Goal: Check status: Check status

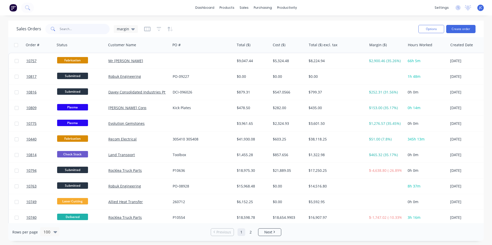
click at [65, 28] on input "text" at bounding box center [85, 29] width 50 height 10
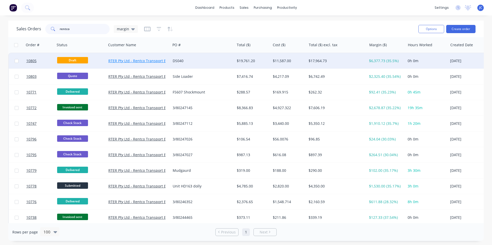
type input "rentco"
click at [148, 60] on link "RTER Pty Ltd - Rentco Transport Equipment Rentals" at bounding box center [152, 60] width 88 height 5
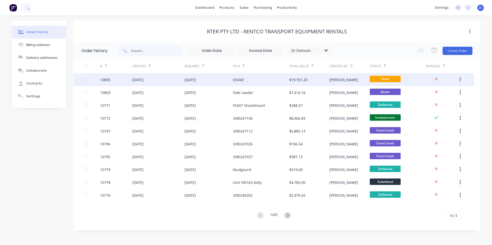
click at [208, 76] on div "[DATE]" at bounding box center [208, 79] width 48 height 13
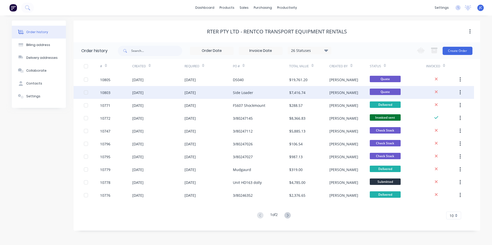
click at [255, 94] on div "Side Loader" at bounding box center [261, 92] width 56 height 13
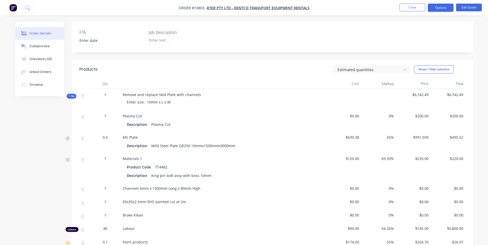
scroll to position [154, 0]
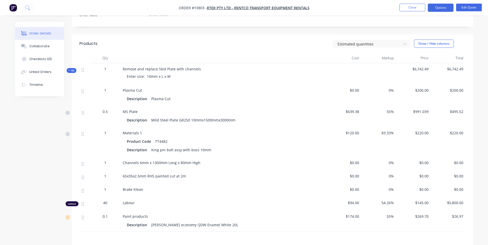
click at [87, 219] on div at bounding box center [84, 221] width 10 height 21
click at [87, 211] on div at bounding box center [84, 221] width 10 height 21
click at [13, 7] on img "button" at bounding box center [13, 8] width 8 height 8
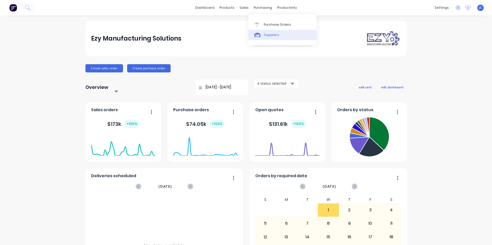
click at [270, 33] on div "Suppliers" at bounding box center [271, 35] width 15 height 5
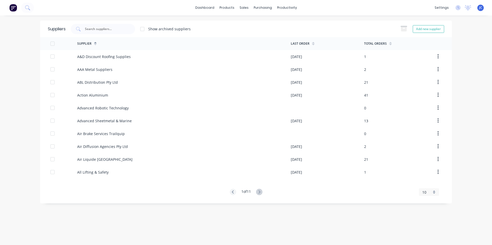
click at [54, 8] on div "dashboard products sales purchasing productivity dashboard products Product Cat…" at bounding box center [246, 7] width 492 height 15
click at [29, 7] on icon at bounding box center [27, 7] width 5 height 5
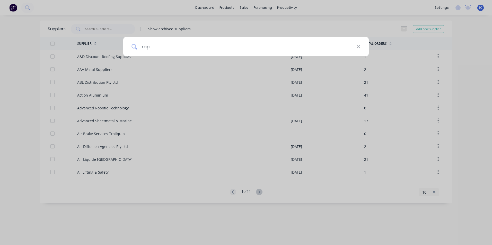
type input "kap"
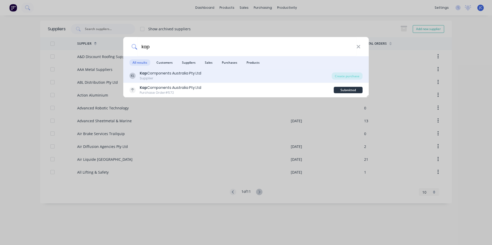
click at [161, 73] on div "Kap Components Australia Pty Ltd" at bounding box center [170, 73] width 61 height 5
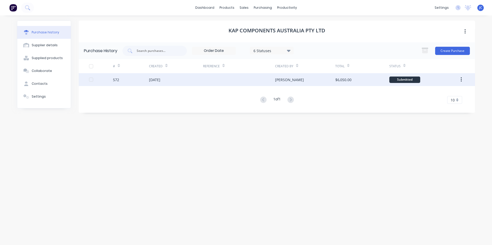
click at [179, 80] on div "[DATE]" at bounding box center [176, 79] width 54 height 13
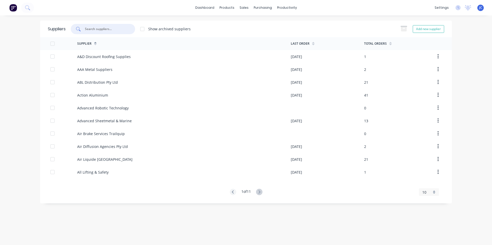
click at [99, 29] on input "text" at bounding box center [105, 28] width 43 height 5
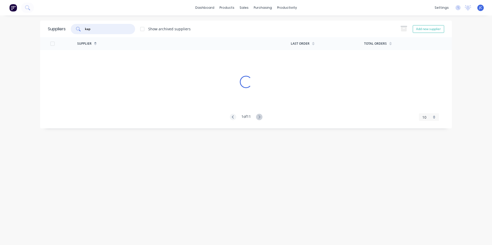
type input "kap"
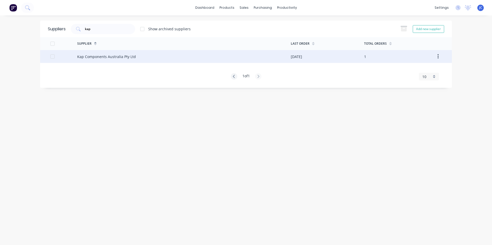
click at [118, 62] on div "Kap Components Australia Pty Ltd" at bounding box center [184, 56] width 214 height 13
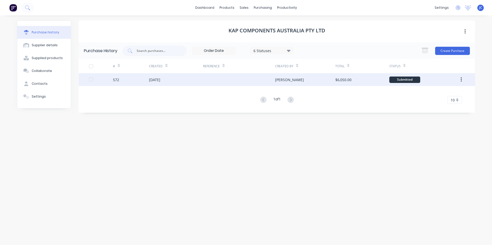
click at [240, 79] on div at bounding box center [239, 79] width 72 height 13
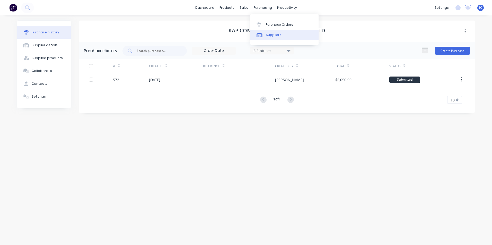
click at [272, 34] on div "Suppliers" at bounding box center [273, 35] width 15 height 5
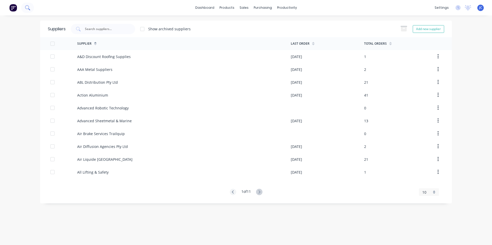
click at [26, 6] on icon at bounding box center [27, 7] width 4 height 4
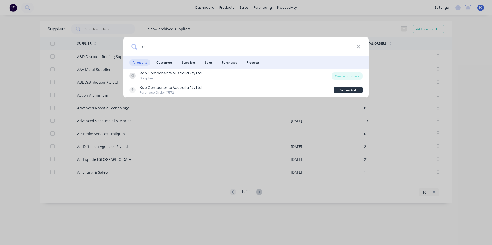
type input "k"
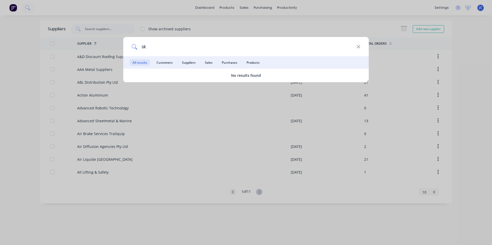
type input "s"
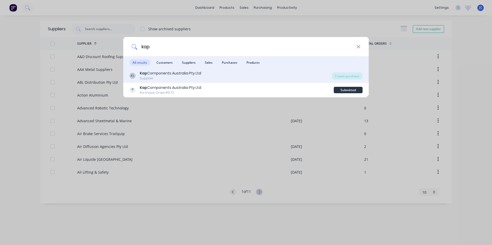
type input "kap"
click at [172, 74] on div "Kap Components Australia Pty Ltd" at bounding box center [170, 73] width 61 height 5
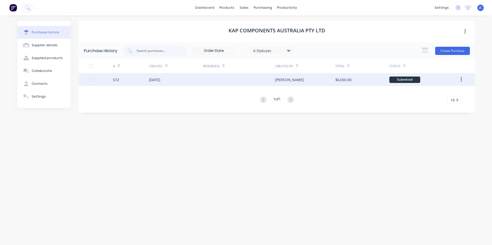
click at [227, 82] on div at bounding box center [239, 79] width 72 height 13
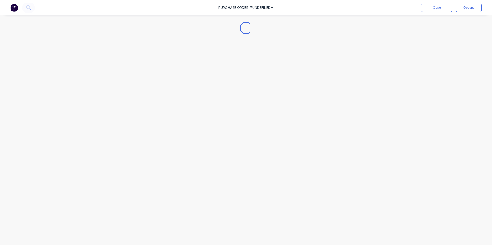
click at [230, 80] on div "Loading..." at bounding box center [246, 115] width 468 height 220
